Goal: Task Accomplishment & Management: Manage account settings

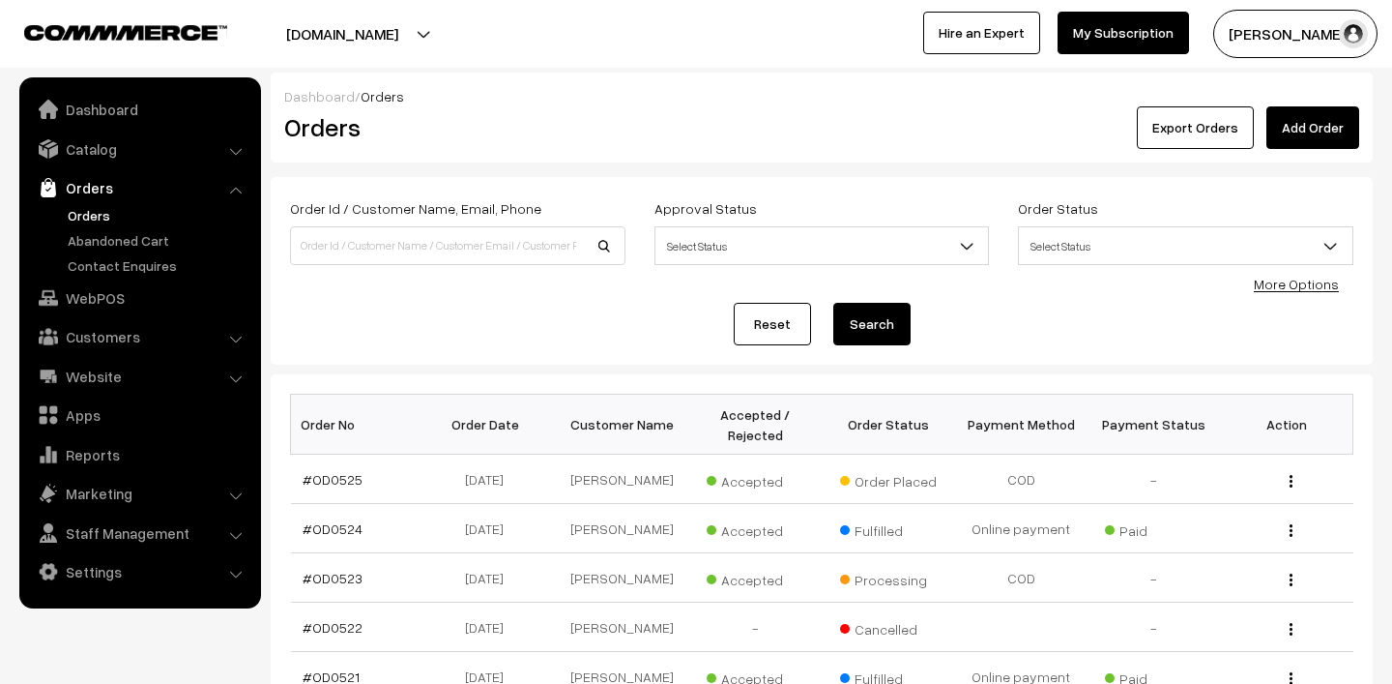
click at [93, 220] on link "Orders" at bounding box center [158, 215] width 191 height 20
click at [1307, 22] on button "[PERSON_NAME]" at bounding box center [1295, 34] width 164 height 48
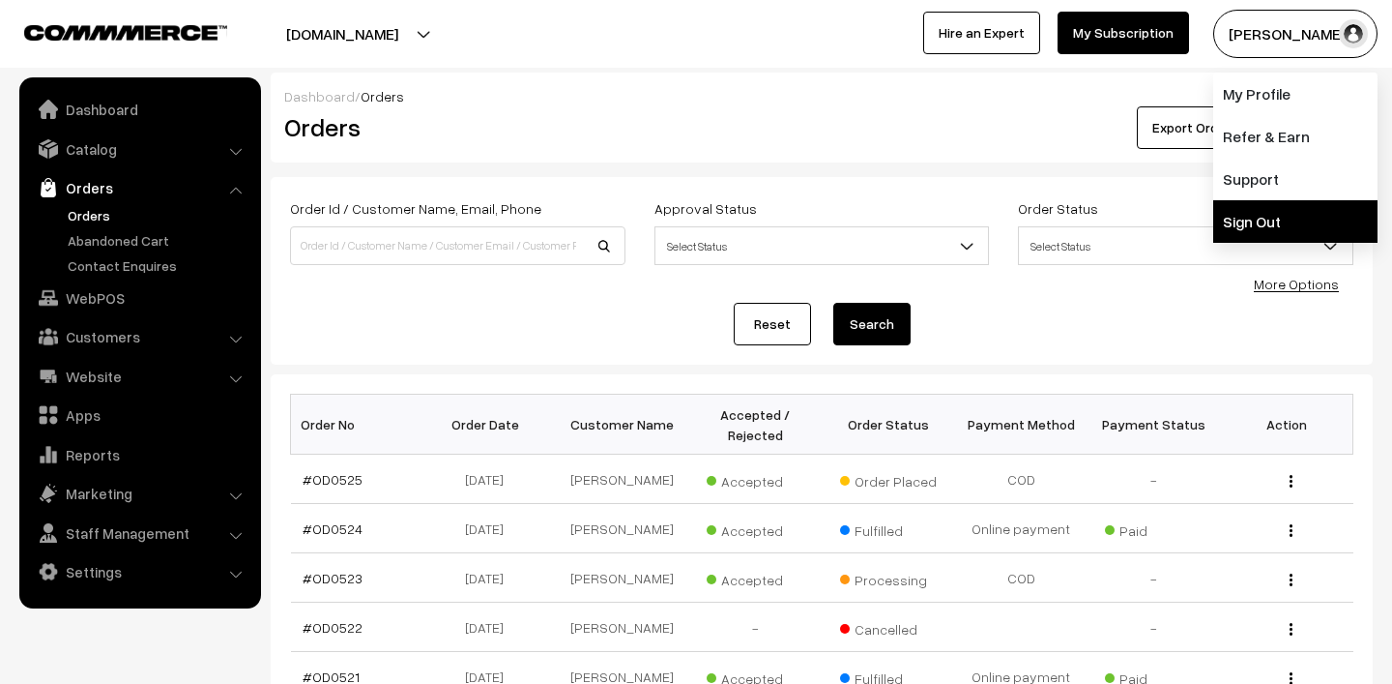
click at [1237, 217] on link "Sign Out" at bounding box center [1295, 221] width 164 height 43
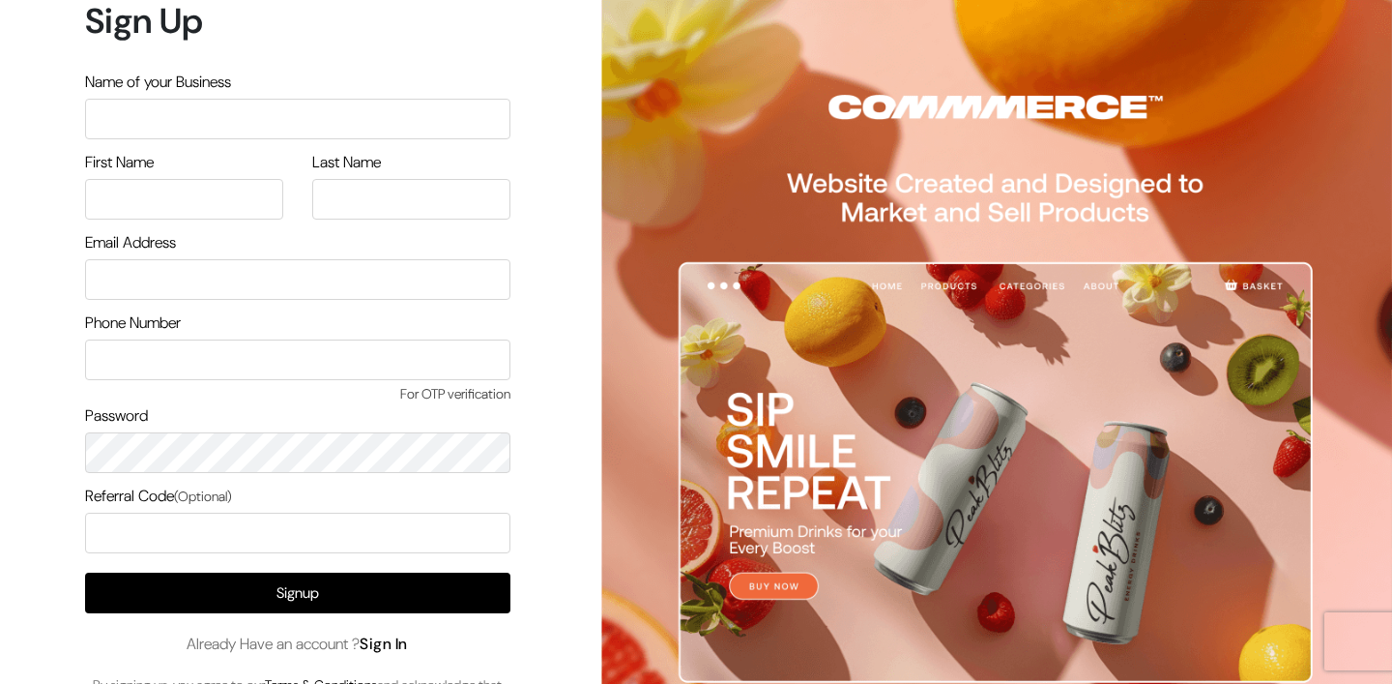
click at [398, 639] on link "Sign In" at bounding box center [384, 643] width 48 height 20
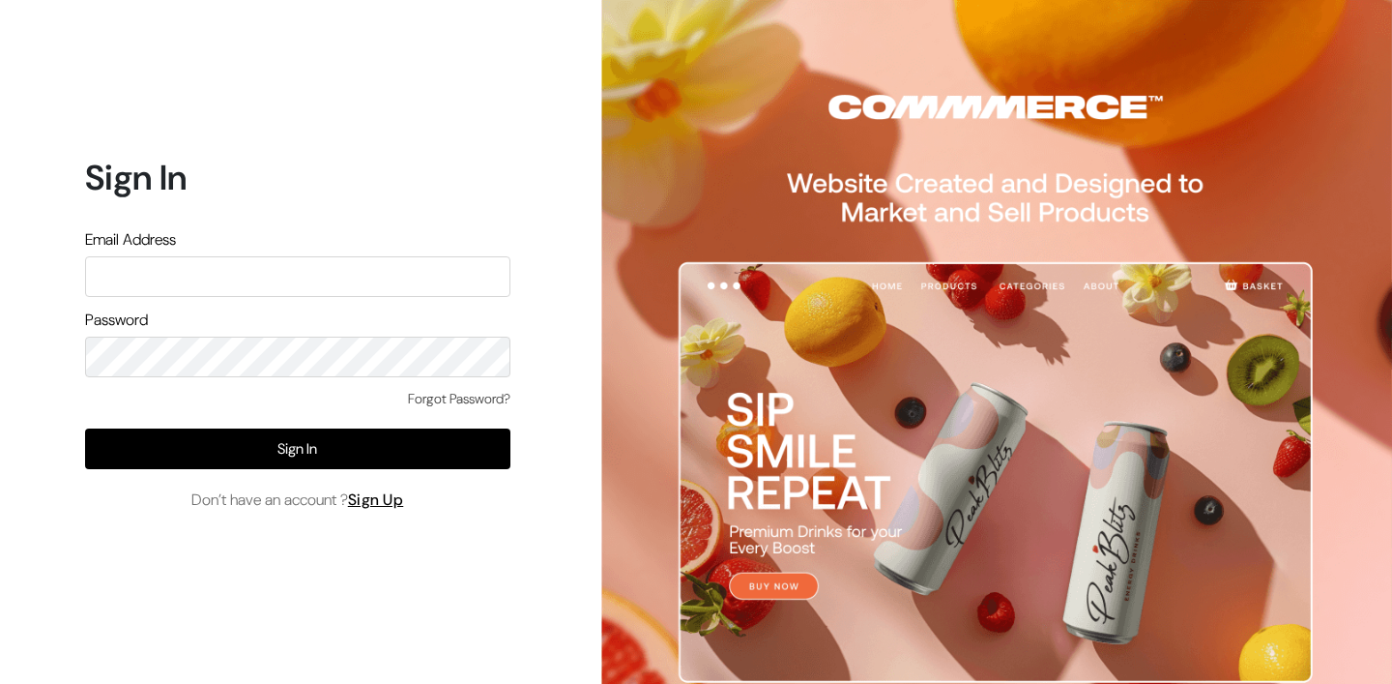
click at [255, 271] on input "text" at bounding box center [297, 276] width 425 height 41
type input "lokesh@yourdesignstore.in"
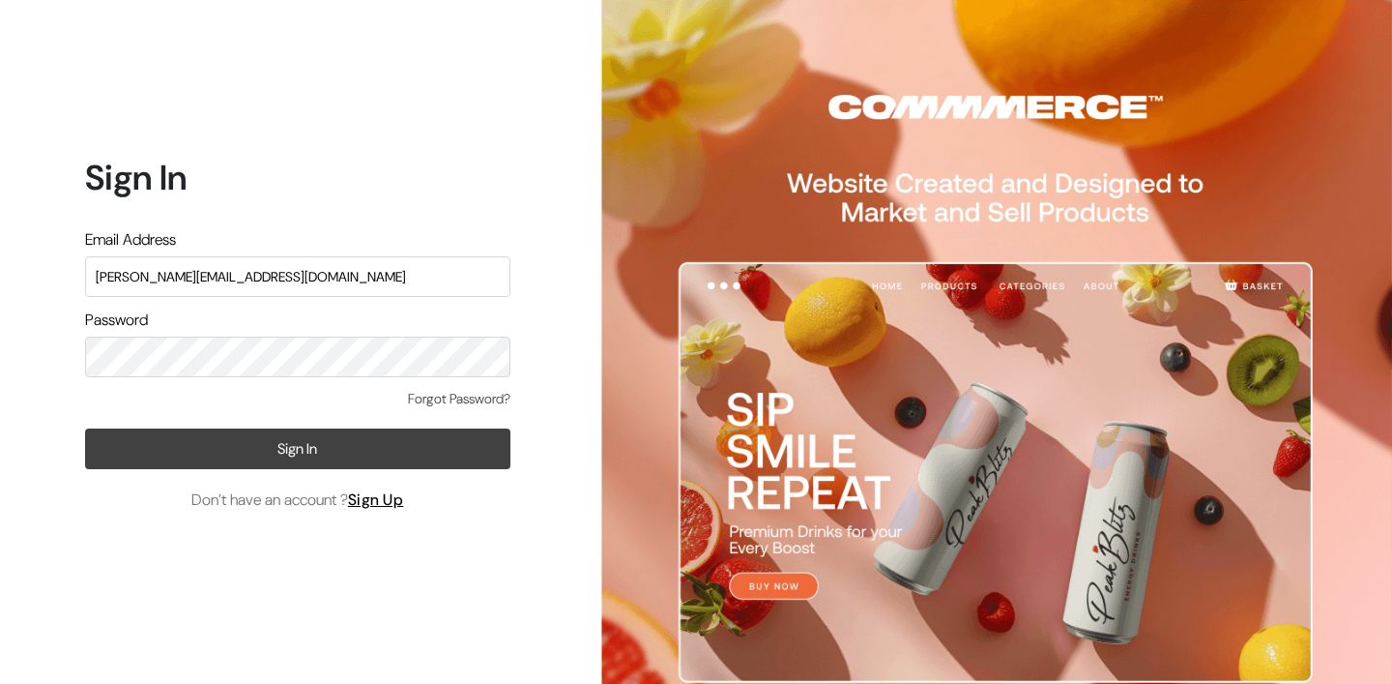
click at [236, 454] on button "Sign In" at bounding box center [297, 448] width 425 height 41
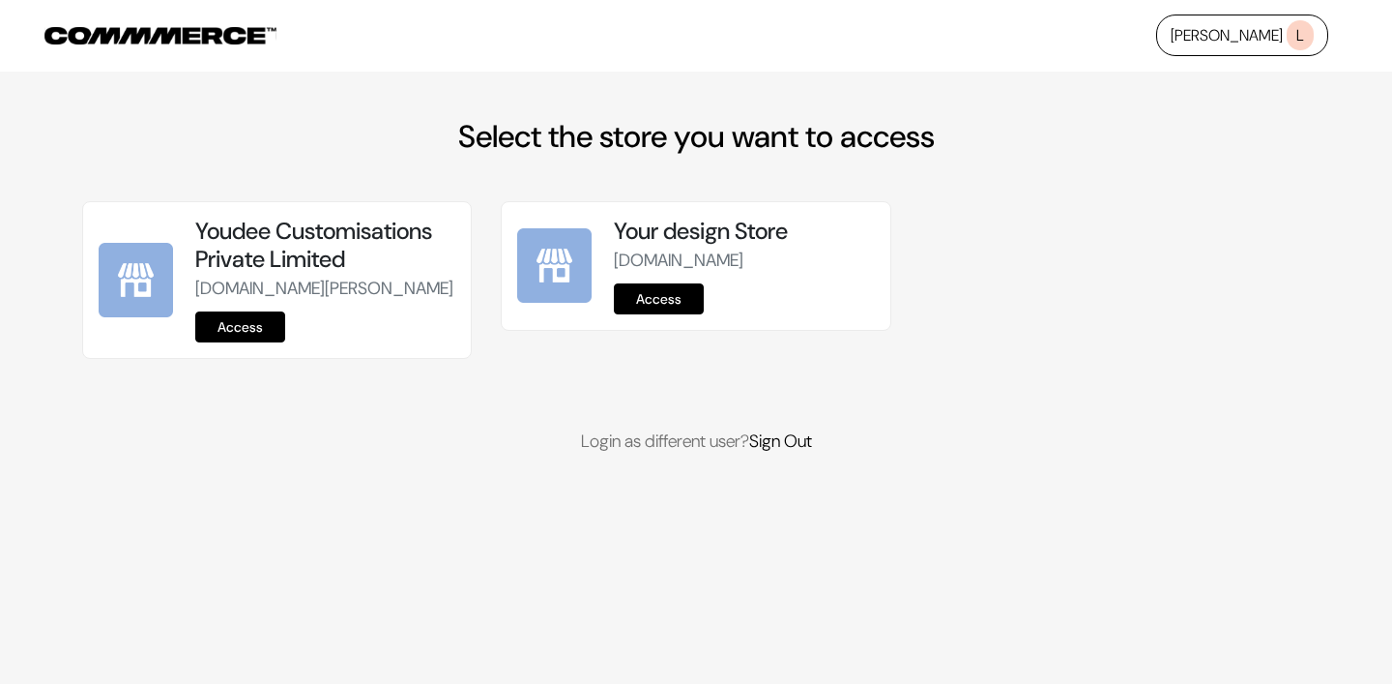
click at [217, 342] on link "Access" at bounding box center [240, 326] width 90 height 31
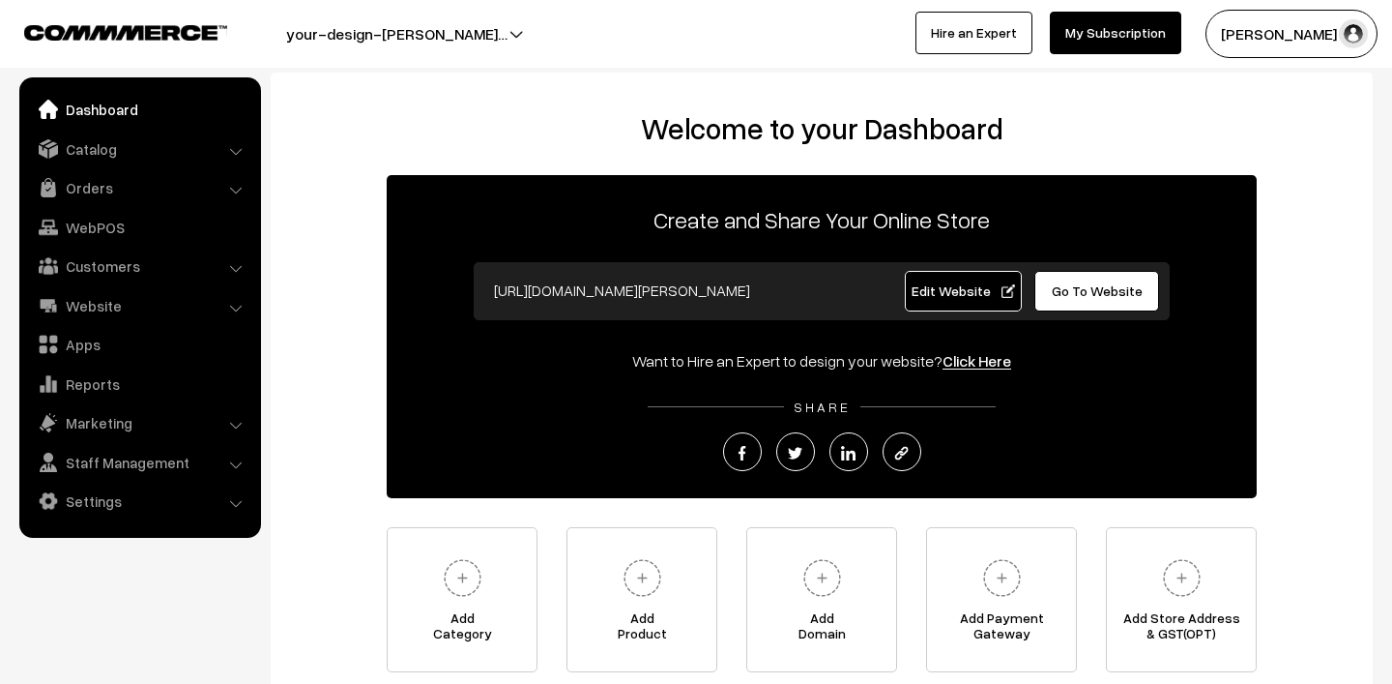
click at [96, 200] on link "Orders" at bounding box center [139, 187] width 230 height 35
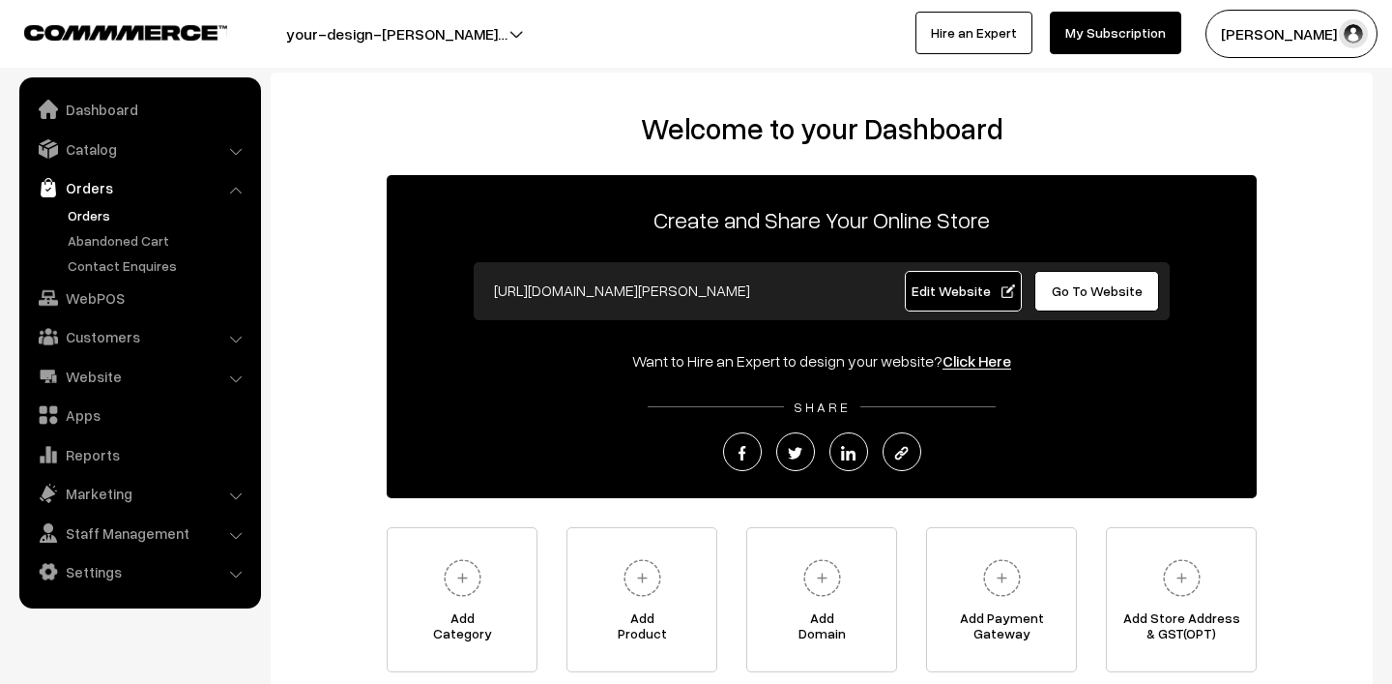
click at [89, 217] on link "Orders" at bounding box center [158, 215] width 191 height 20
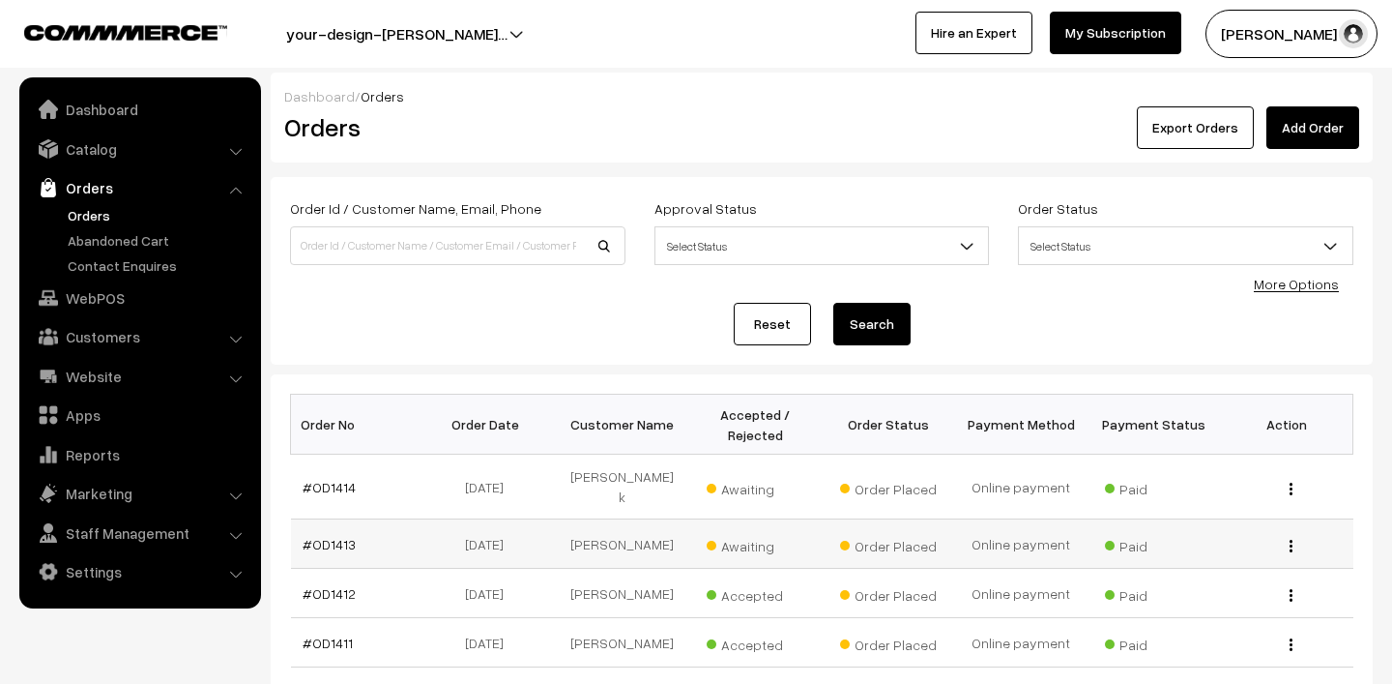
click at [738, 536] on span "Awaiting" at bounding box center [755, 543] width 97 height 25
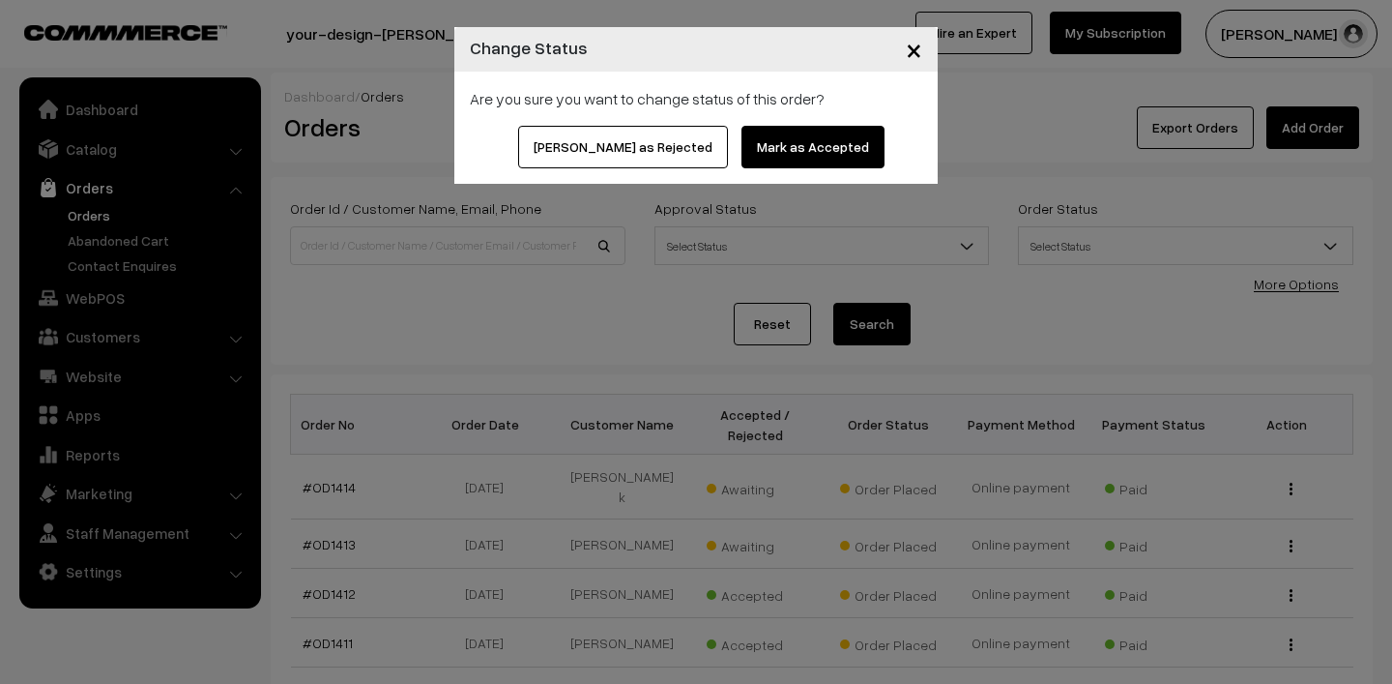
click at [764, 136] on button "Mark as Accepted" at bounding box center [813, 147] width 143 height 43
click at [758, 142] on button "Mark as Accepted" at bounding box center [813, 147] width 143 height 43
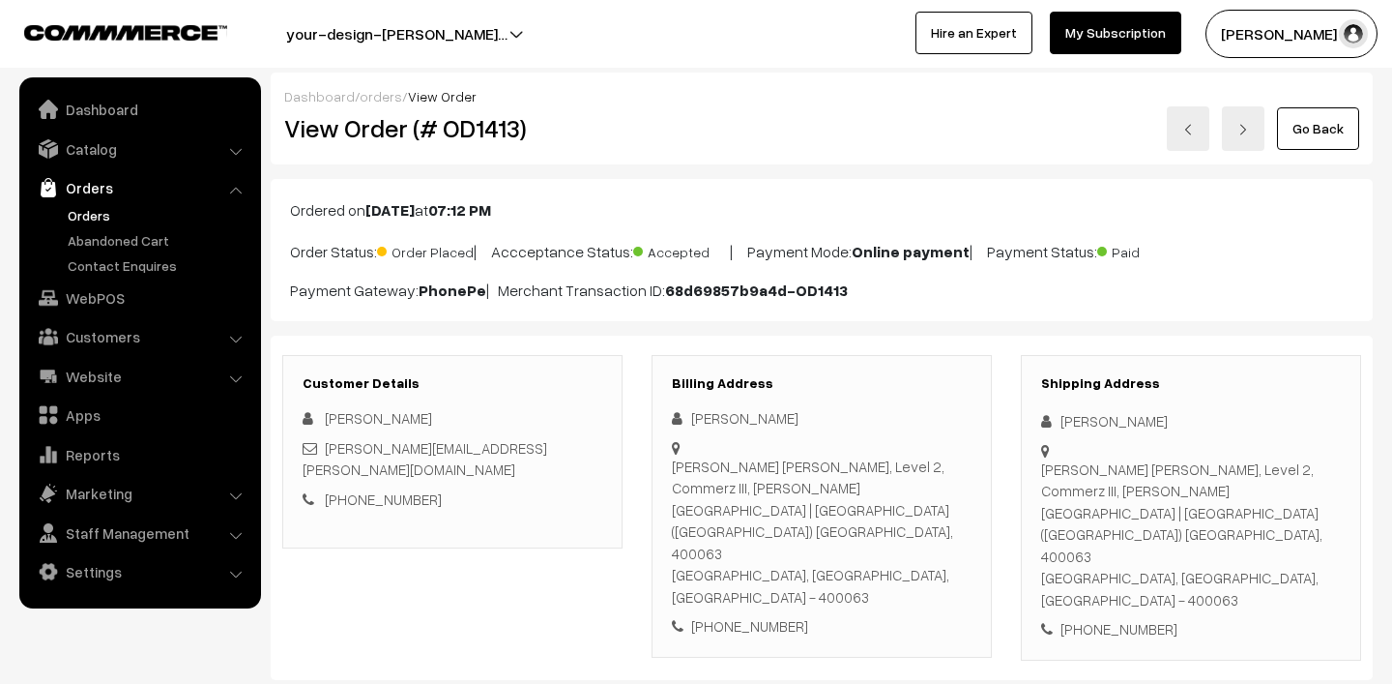
scroll to position [350, 0]
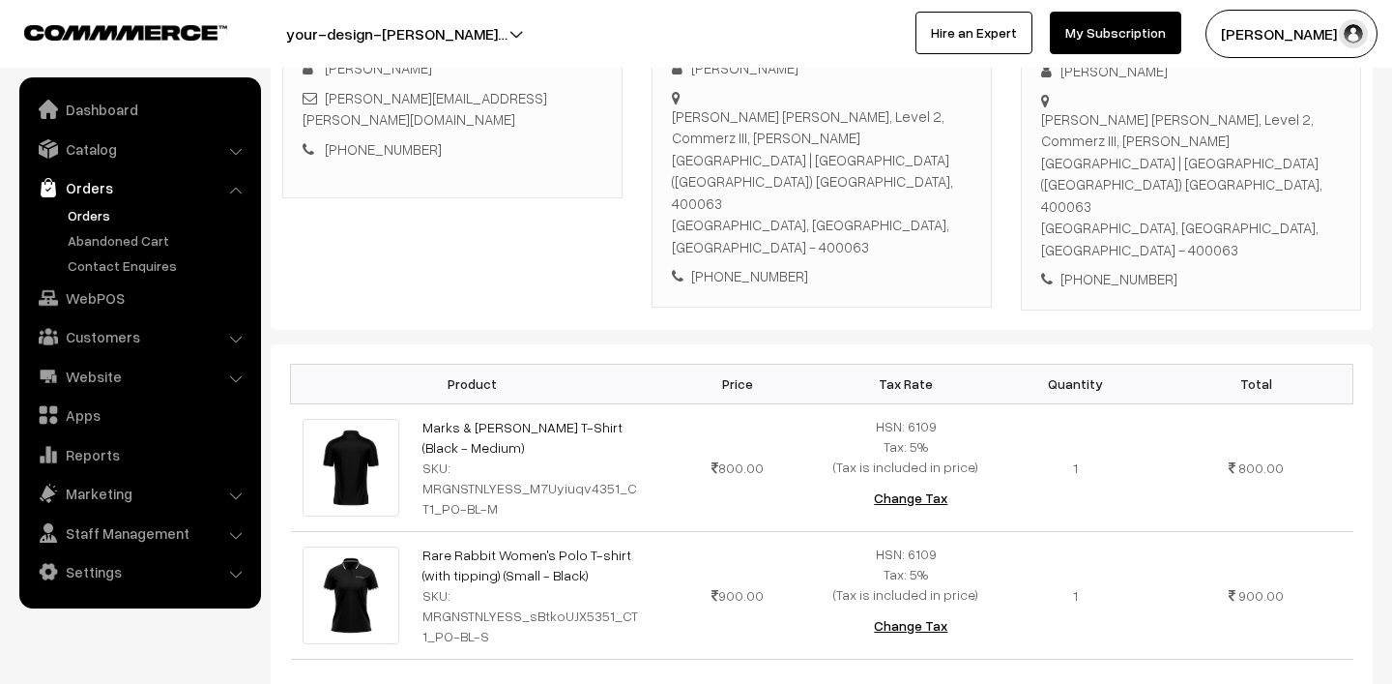
click at [88, 213] on link "Orders" at bounding box center [158, 215] width 191 height 20
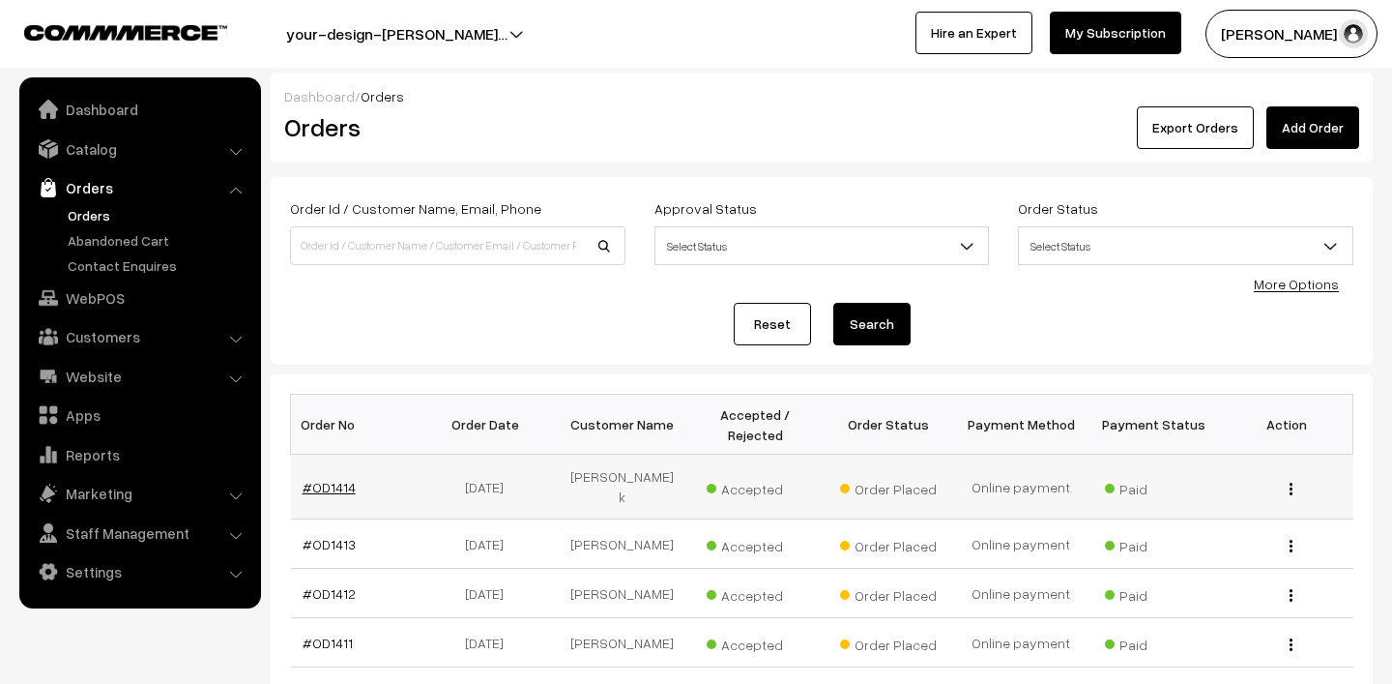
click at [334, 479] on link "#OD1414" at bounding box center [329, 487] width 53 height 16
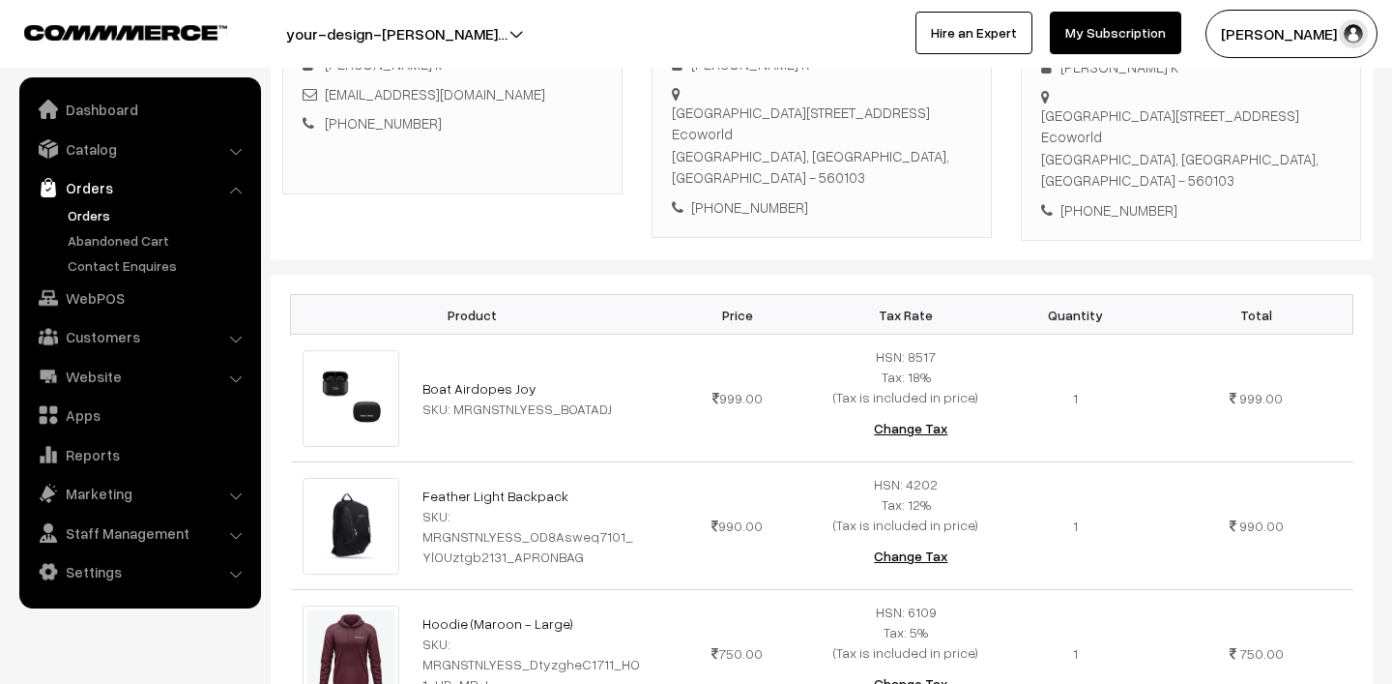
scroll to position [356, 0]
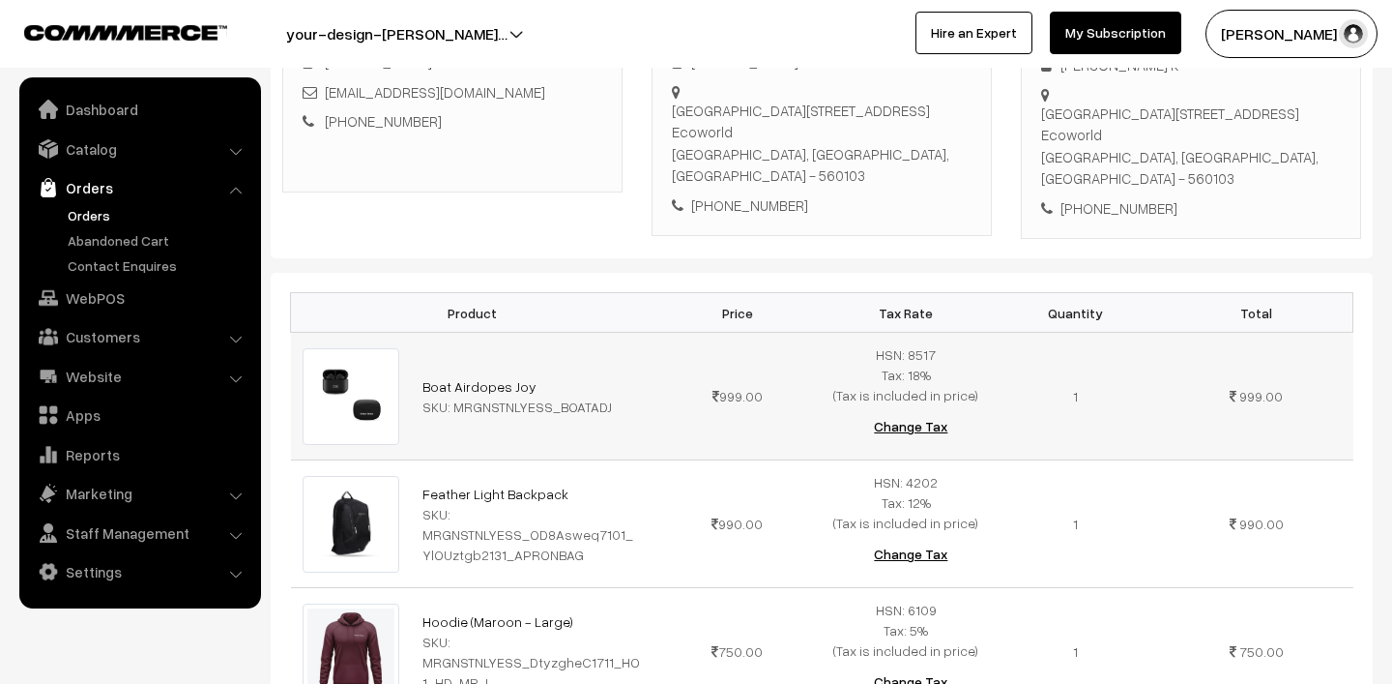
drag, startPoint x: 410, startPoint y: 354, endPoint x: 540, endPoint y: 353, distance: 130.5
click at [540, 353] on tr "Boat Airdopes Joy SKU: MRGNSTNLYESS_BOATADJ 999.00" at bounding box center [822, 397] width 1063 height 128
copy tr
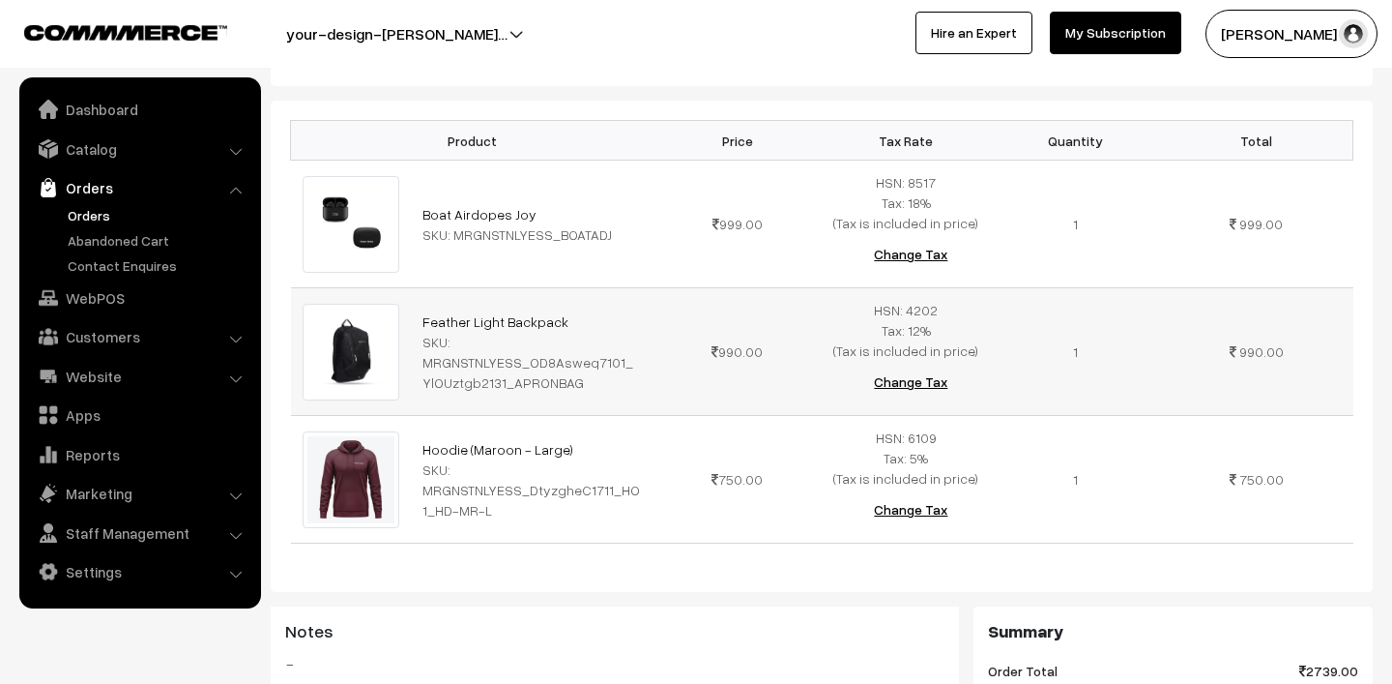
scroll to position [495, 0]
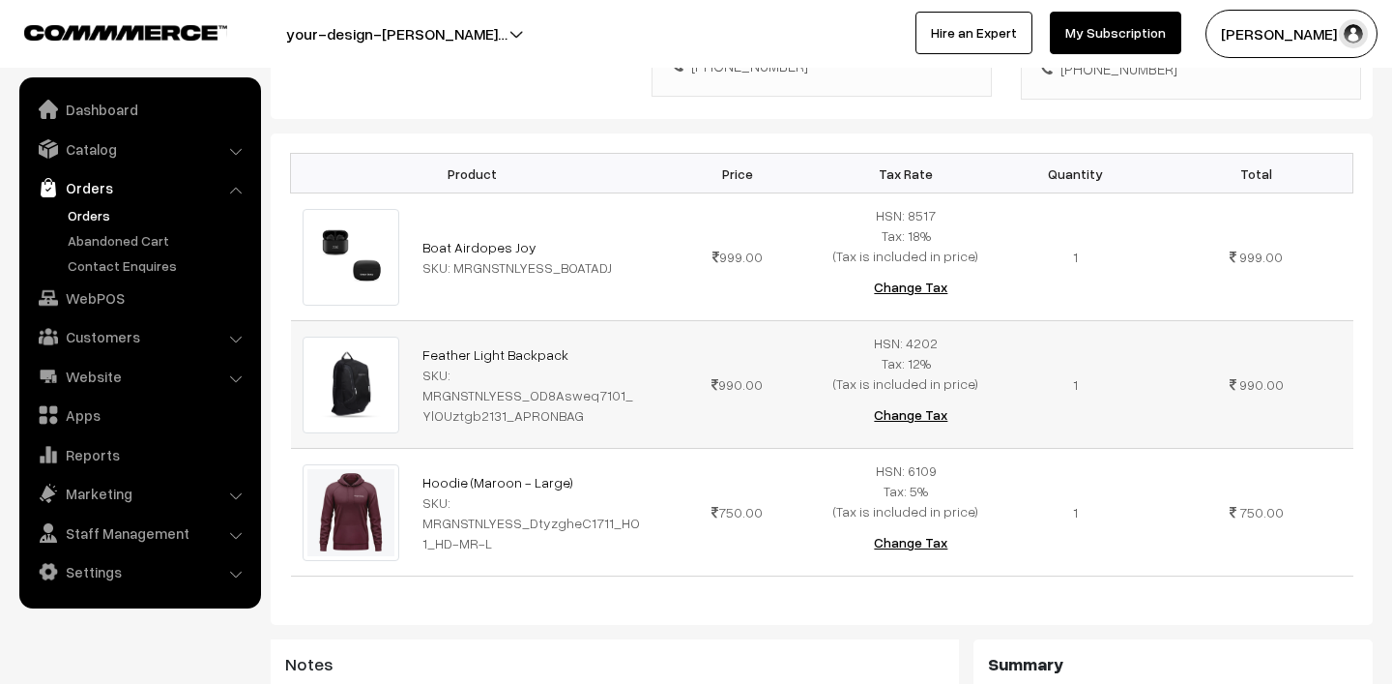
drag, startPoint x: 416, startPoint y: 336, endPoint x: 562, endPoint y: 335, distance: 146.0
click at [562, 335] on td "Feather Light Backpack SKU: MRGNSTNLYESS_OD8Asweq7101_YlOUztgb2131_APRONBAG" at bounding box center [532, 385] width 242 height 128
copy link "Feather Light Backpack"
